Goal: Navigation & Orientation: Find specific page/section

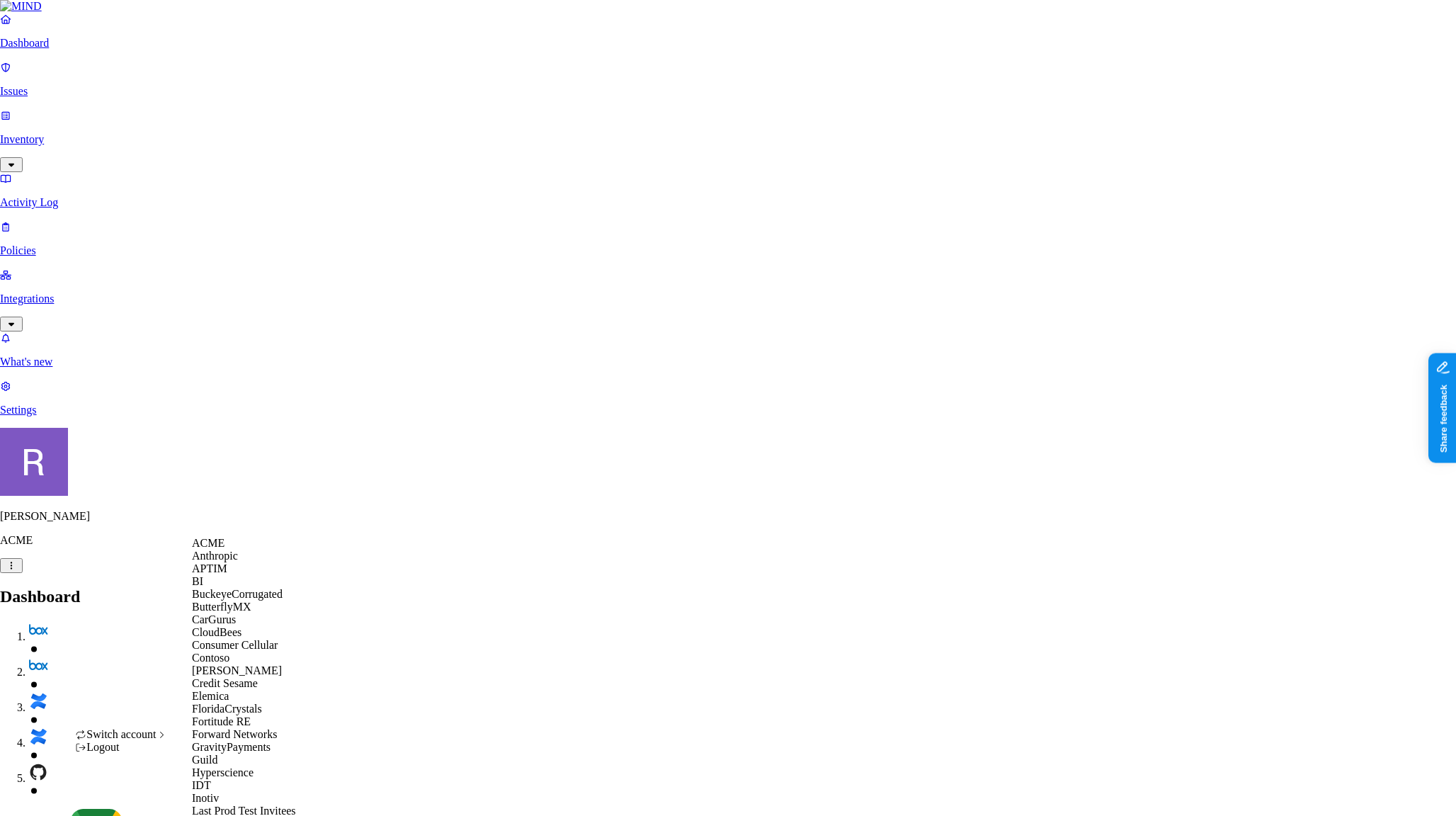
scroll to position [830, 0]
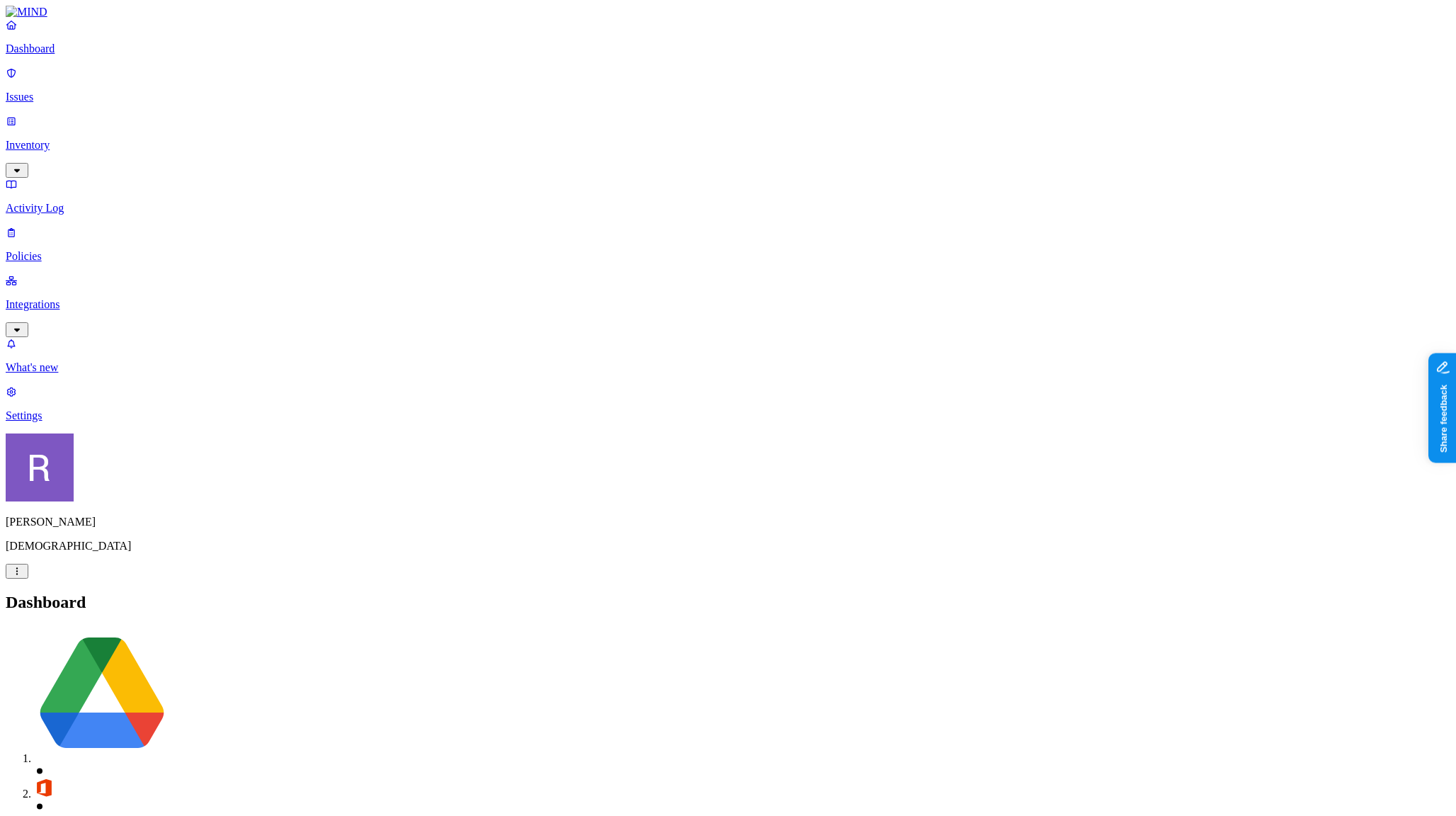
click at [58, 299] on p "Integrations" at bounding box center [728, 305] width 1445 height 12
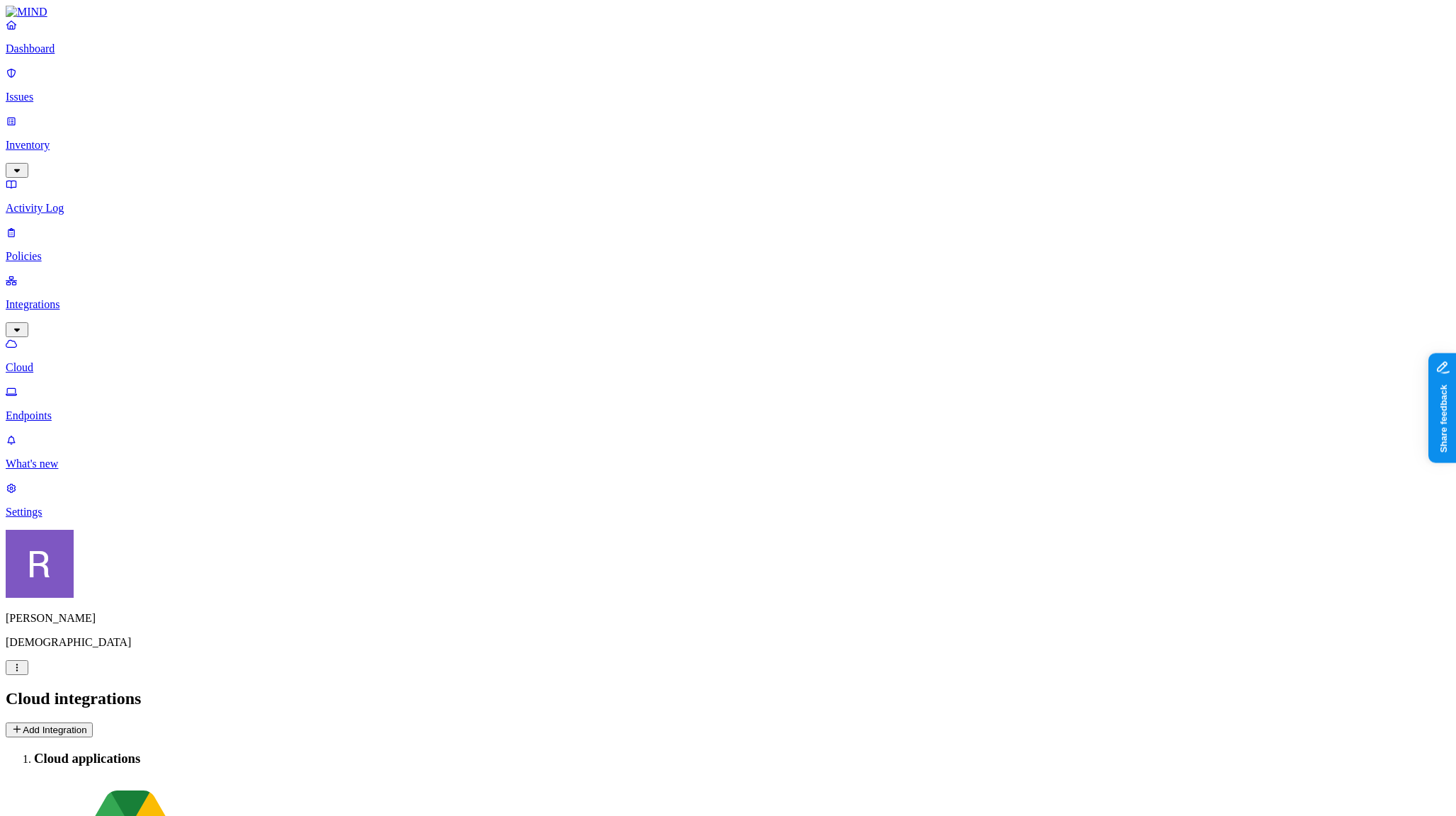
click at [50, 410] on p "Endpoints" at bounding box center [728, 416] width 1445 height 12
